Goal: Navigation & Orientation: Find specific page/section

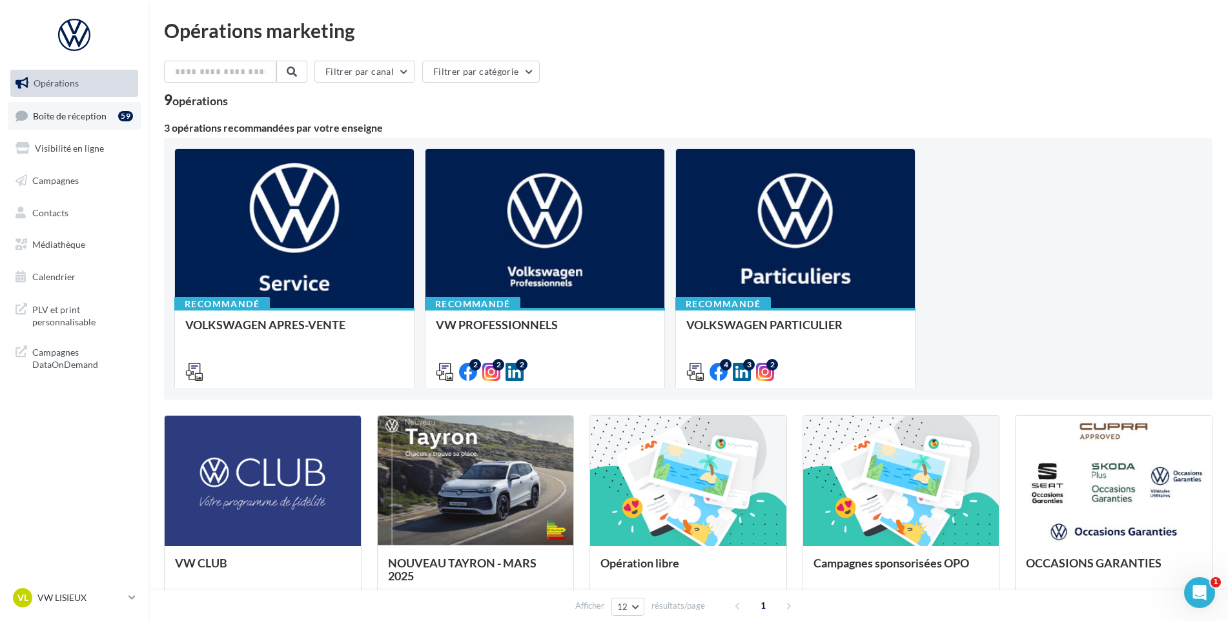
click at [88, 119] on span "Boîte de réception" at bounding box center [70, 115] width 74 height 11
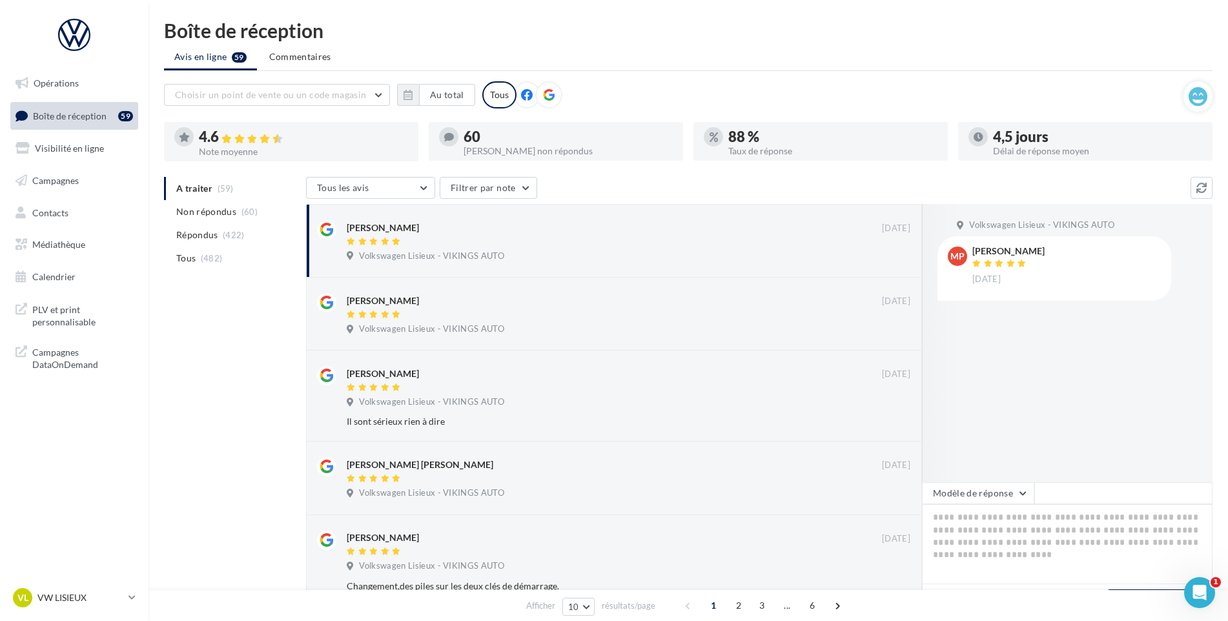
click at [94, 613] on div "VL VW LISIEUX vw-lis-vau" at bounding box center [74, 602] width 148 height 35
click at [96, 602] on p "VW LISIEUX" at bounding box center [80, 597] width 86 height 13
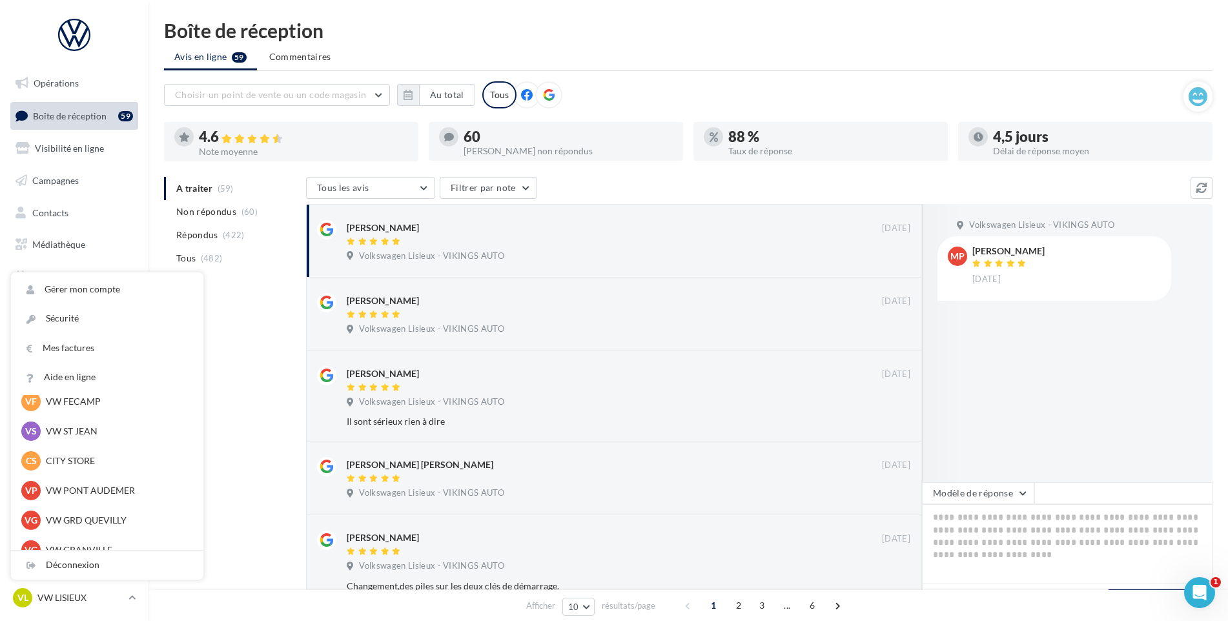
scroll to position [194, 0]
click at [143, 491] on p "VW PONT AUDEMER" at bounding box center [117, 489] width 142 height 13
